Goal: Transaction & Acquisition: Purchase product/service

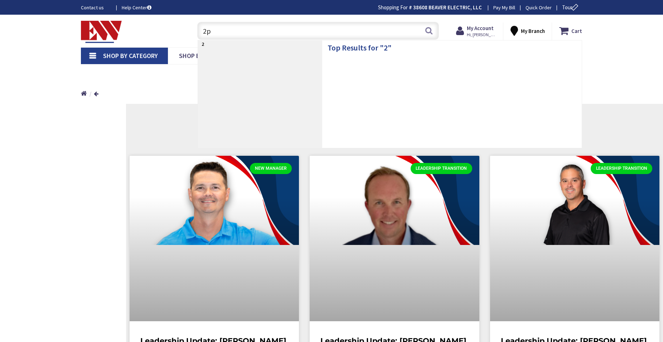
type input "2pl"
type input "[US_STATE][GEOGRAPHIC_DATA], [GEOGRAPHIC_DATA]"
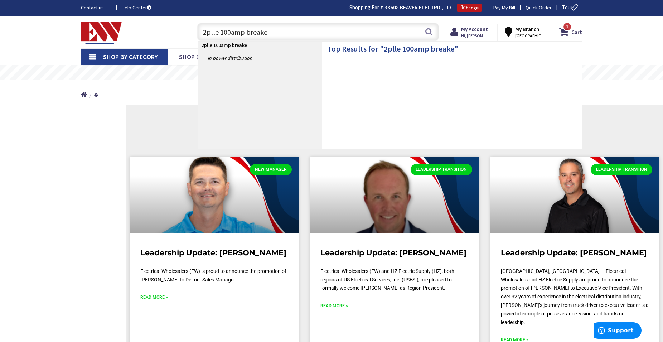
type input "2plle 100amp breaker"
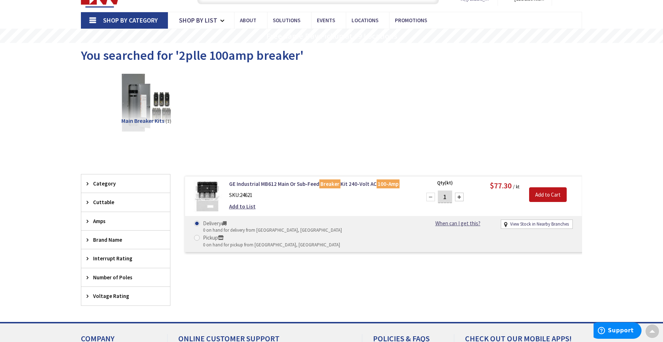
scroll to position [73, 0]
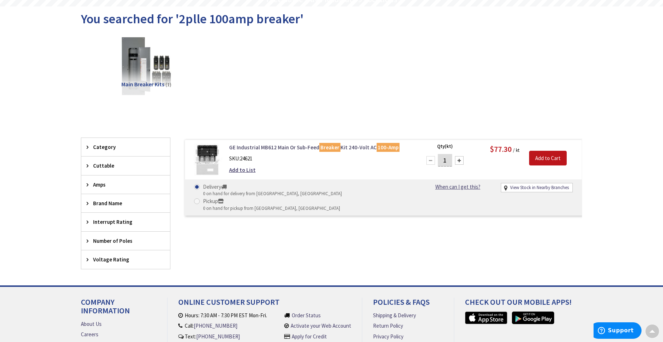
click at [309, 146] on link "GE Industrial MB612 Main Or Sub-Feed Breaker Kit 240-Volt AC 100-Amp" at bounding box center [320, 148] width 182 height 8
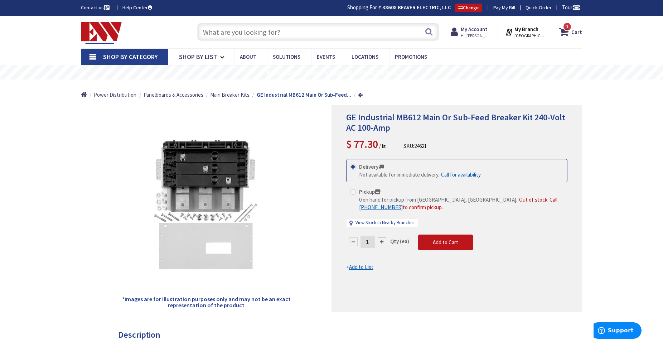
click at [316, 36] on input "text" at bounding box center [318, 32] width 242 height 18
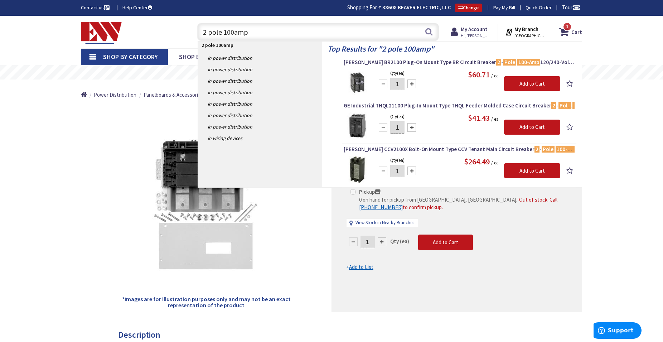
type input "2 pole 100amp"
